Goal: Task Accomplishment & Management: Use online tool/utility

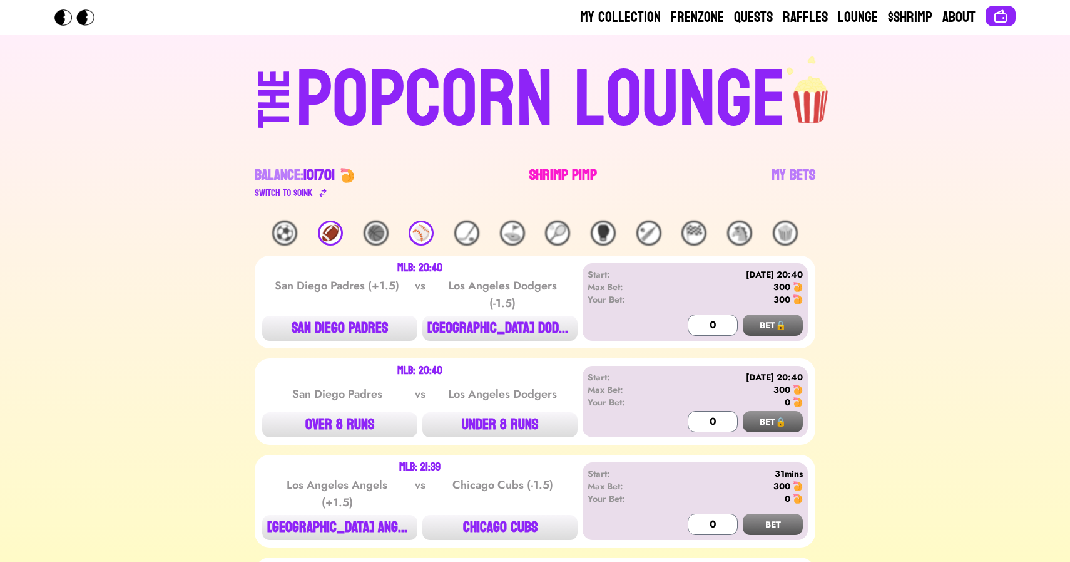
click at [551, 178] on link "Shrimp Pimp" at bounding box center [564, 182] width 68 height 35
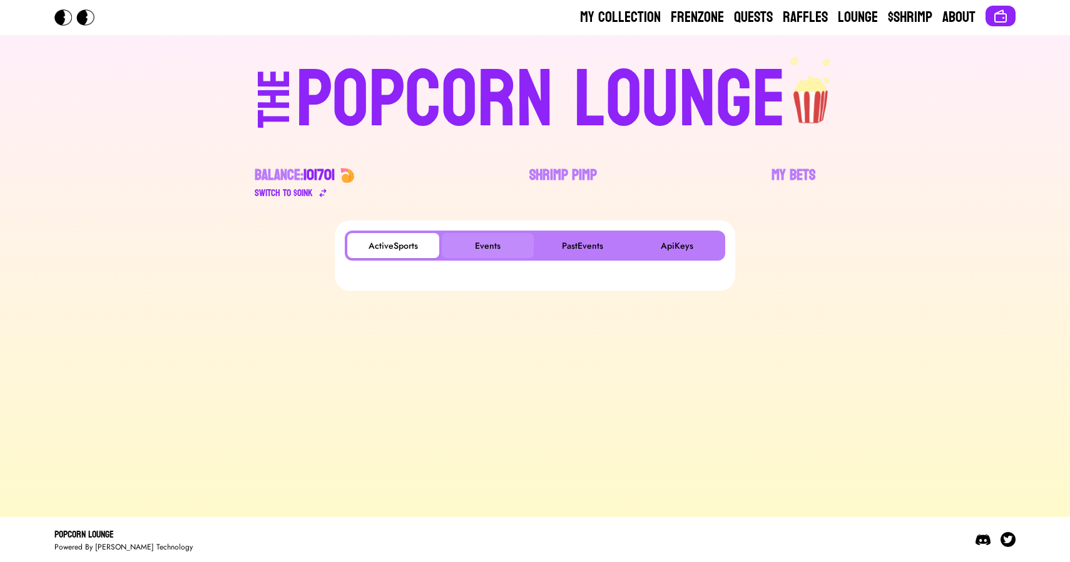
click at [476, 249] on button "Events" at bounding box center [488, 245] width 92 height 25
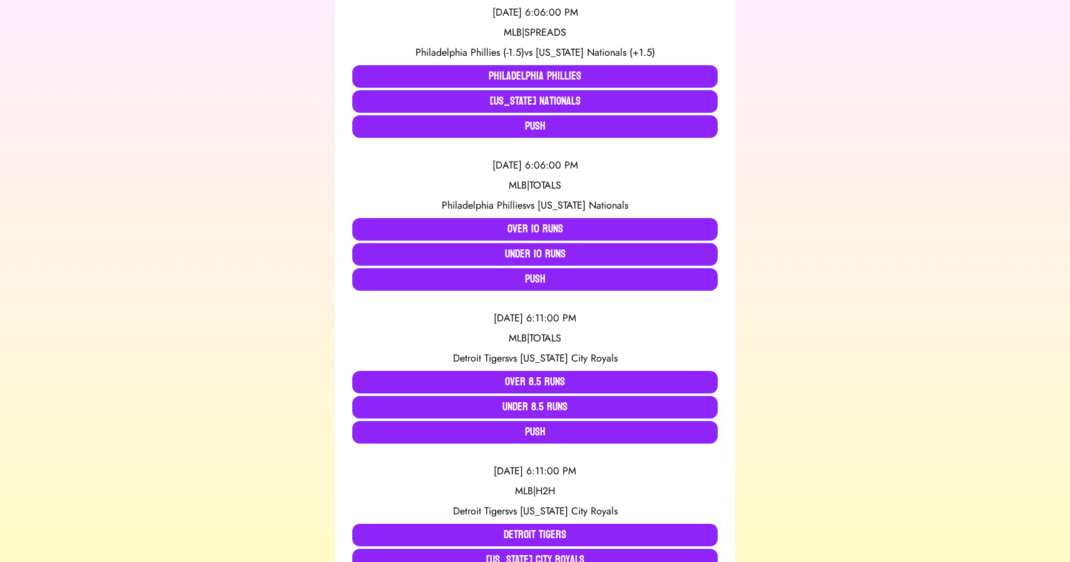
scroll to position [287, 0]
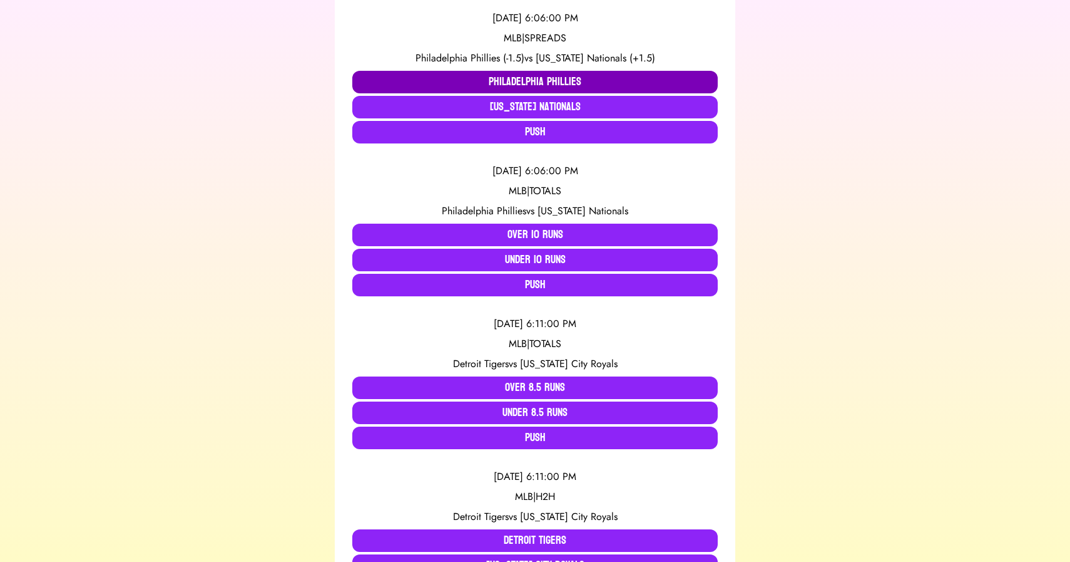
click at [389, 81] on button "Philadelphia Phillies" at bounding box center [535, 82] width 366 height 23
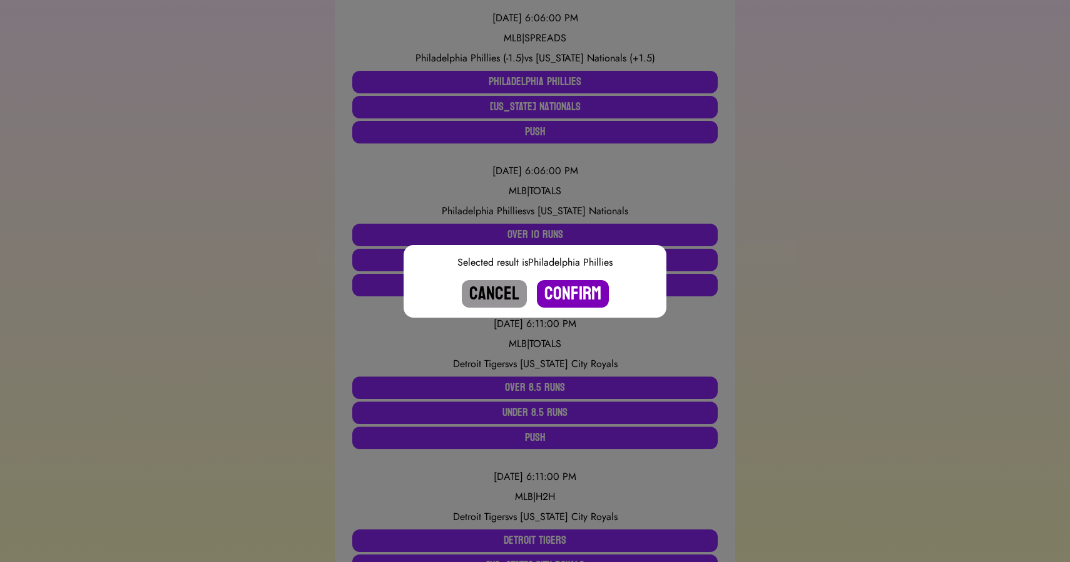
click at [567, 284] on button "Confirm" at bounding box center [573, 294] width 72 height 28
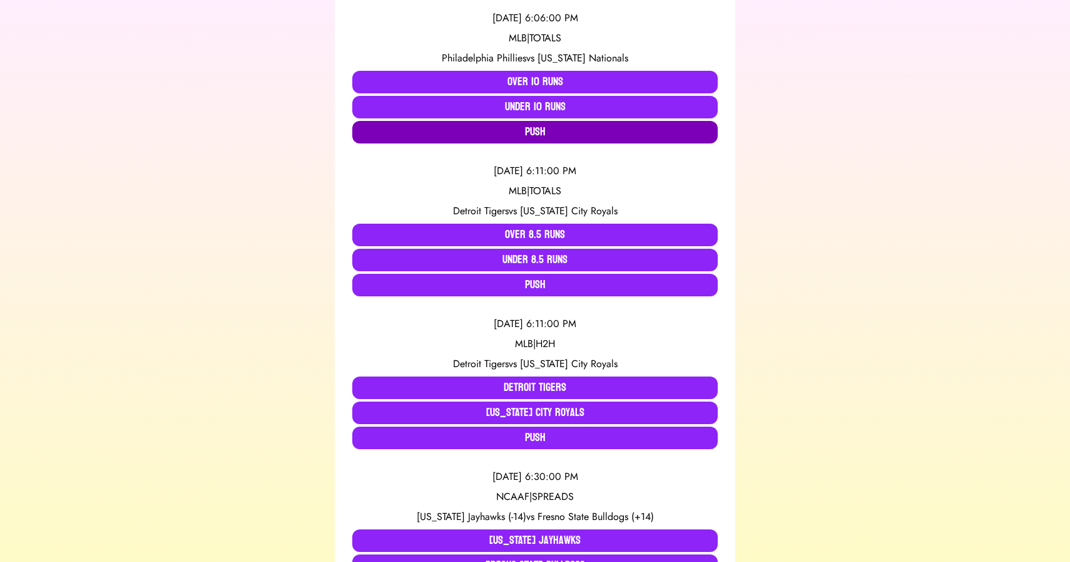
click at [526, 128] on button "Push" at bounding box center [535, 132] width 366 height 23
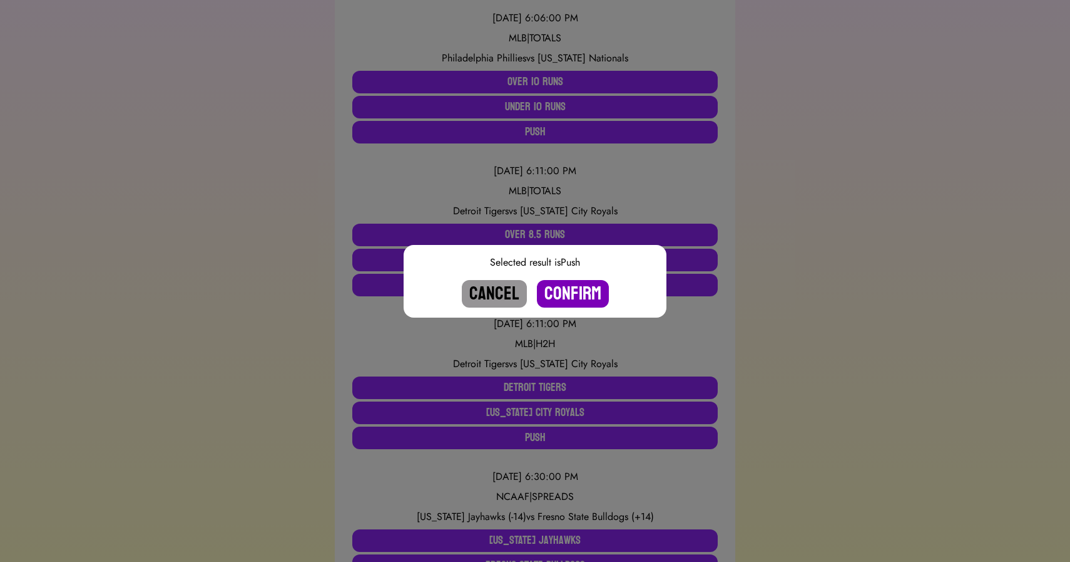
click at [578, 298] on button "Confirm" at bounding box center [573, 294] width 72 height 28
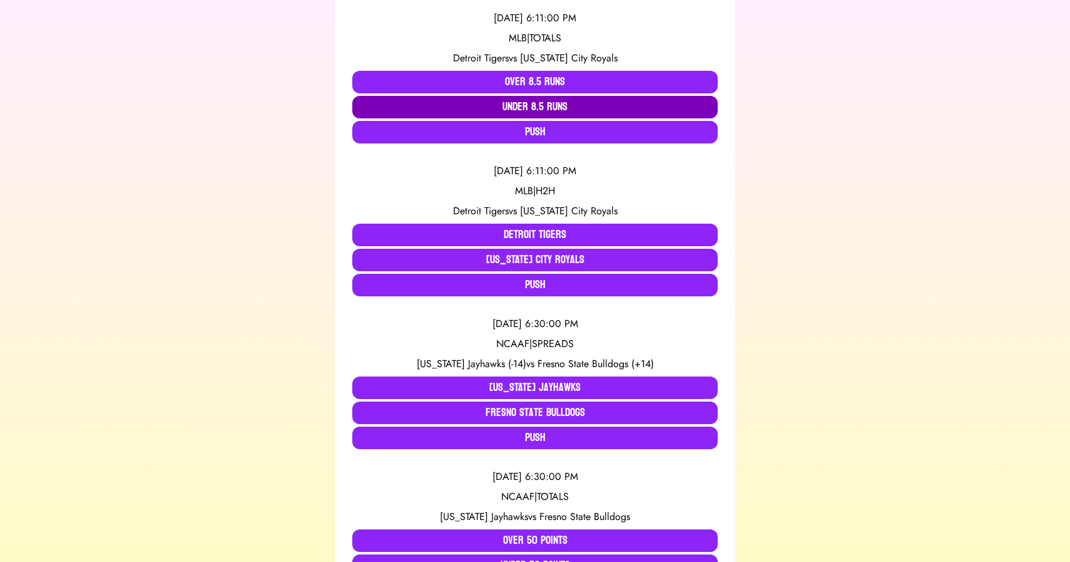
click at [476, 107] on button "Under 8.5 Runs" at bounding box center [535, 107] width 366 height 23
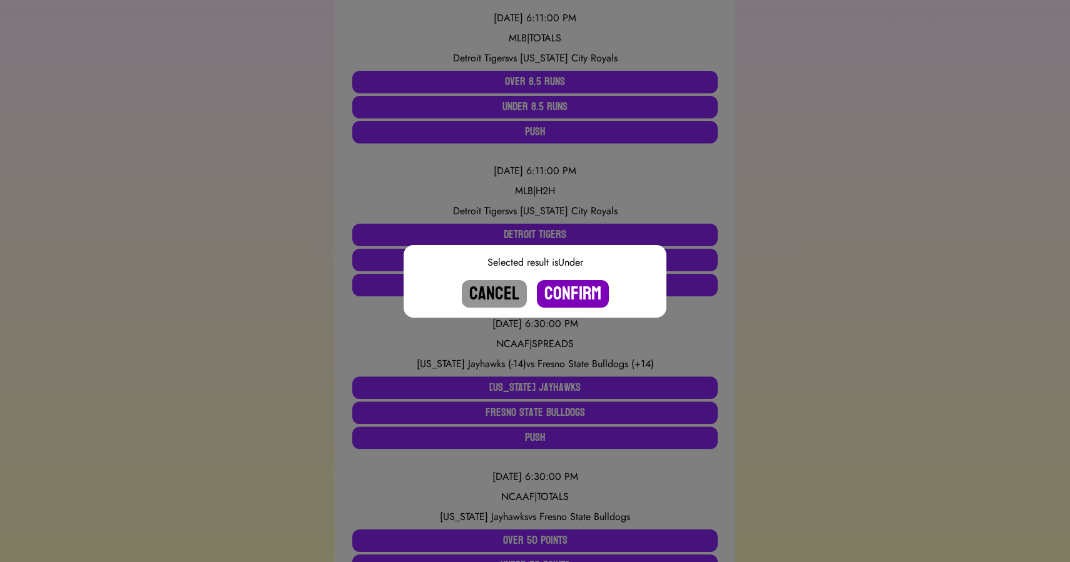
click at [564, 292] on button "Confirm" at bounding box center [573, 294] width 72 height 28
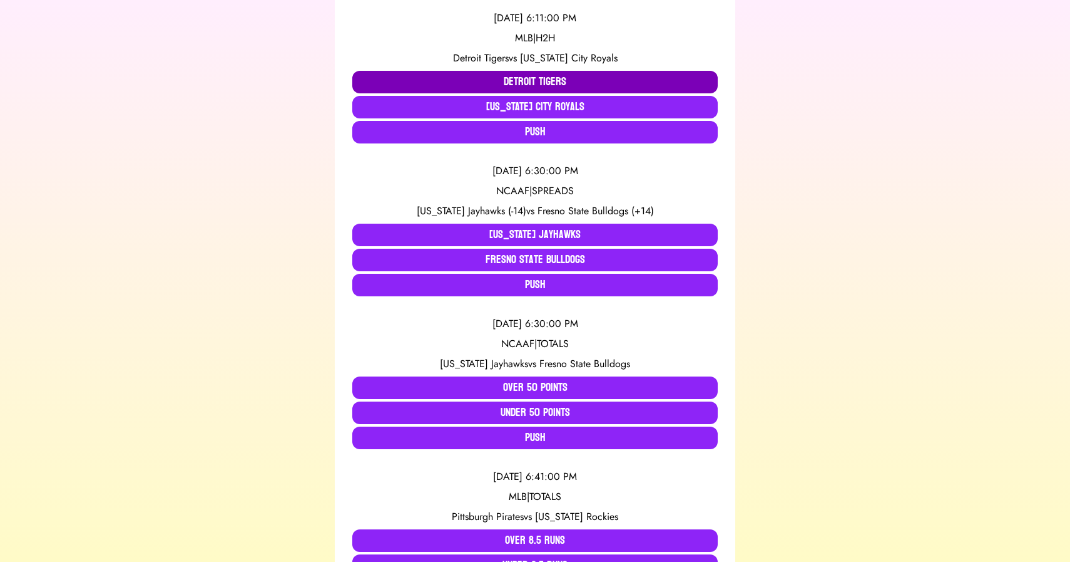
click at [521, 79] on button "Detroit Tigers" at bounding box center [535, 82] width 366 height 23
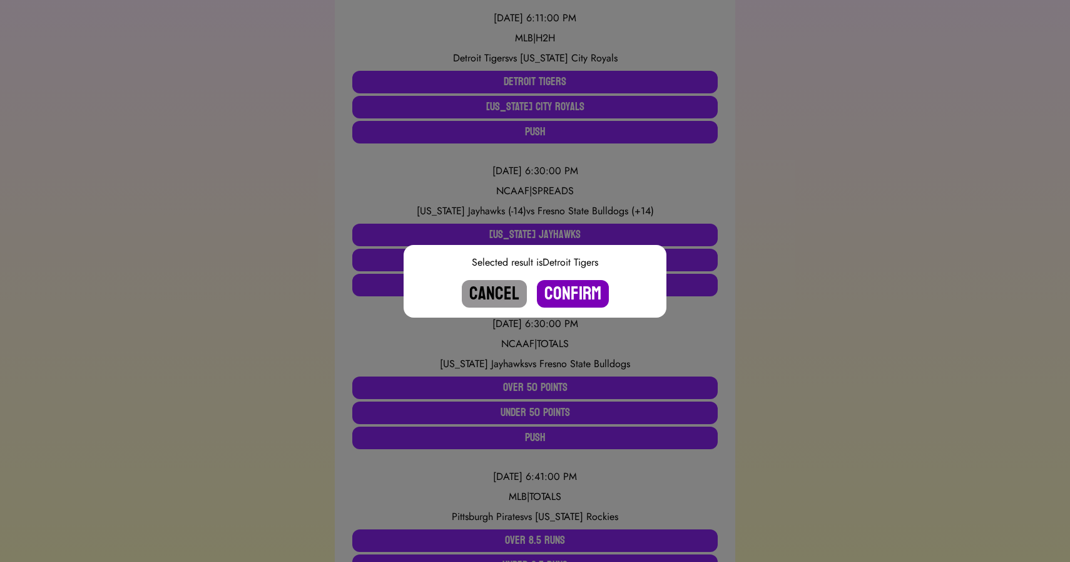
click at [569, 290] on button "Confirm" at bounding box center [573, 294] width 72 height 28
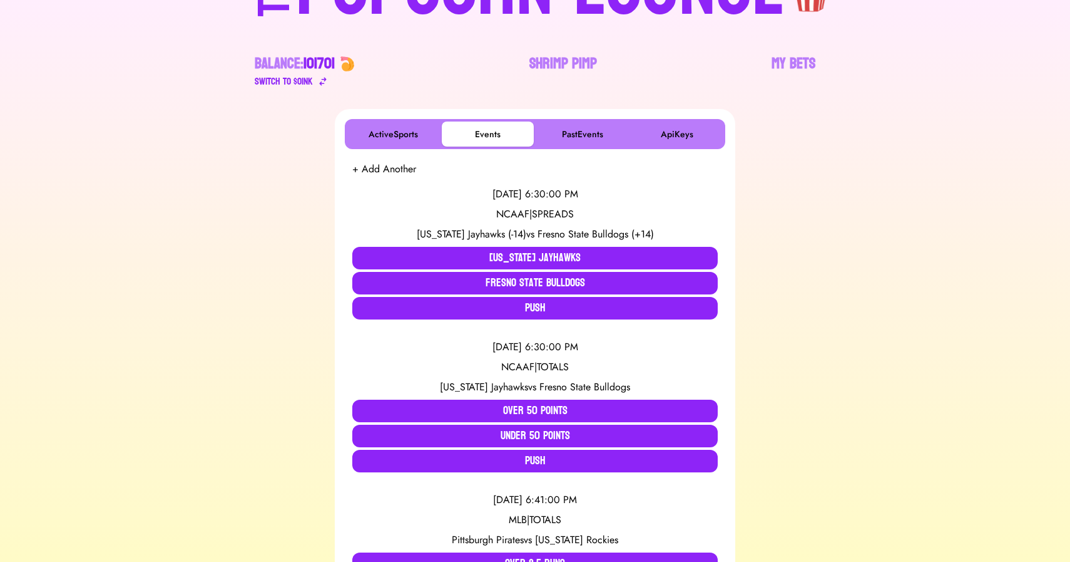
scroll to position [0, 0]
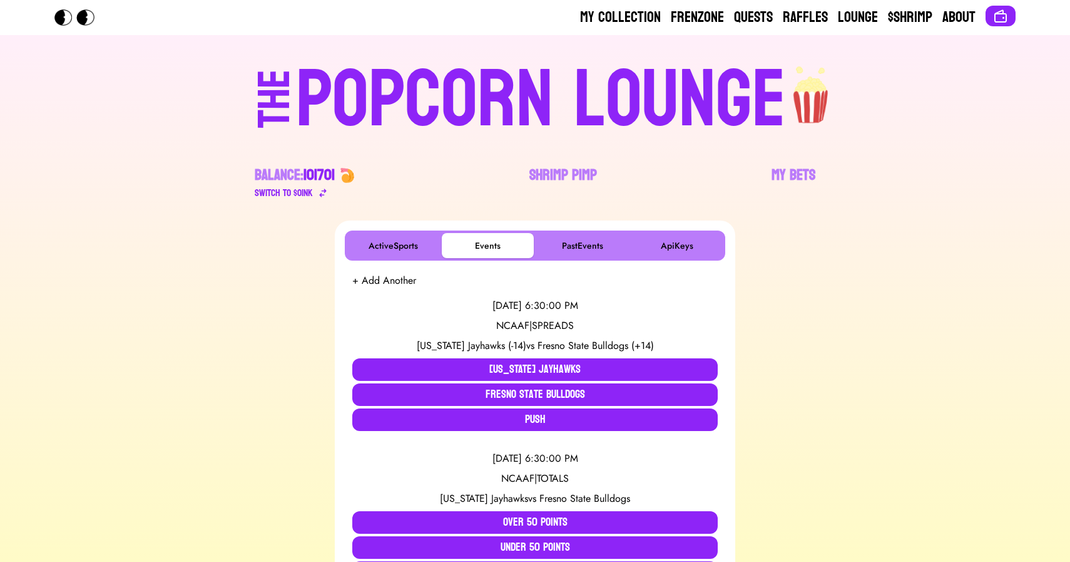
click at [460, 88] on div "POPCORN LOUNGE" at bounding box center [541, 100] width 490 height 80
